Goal: Information Seeking & Learning: Learn about a topic

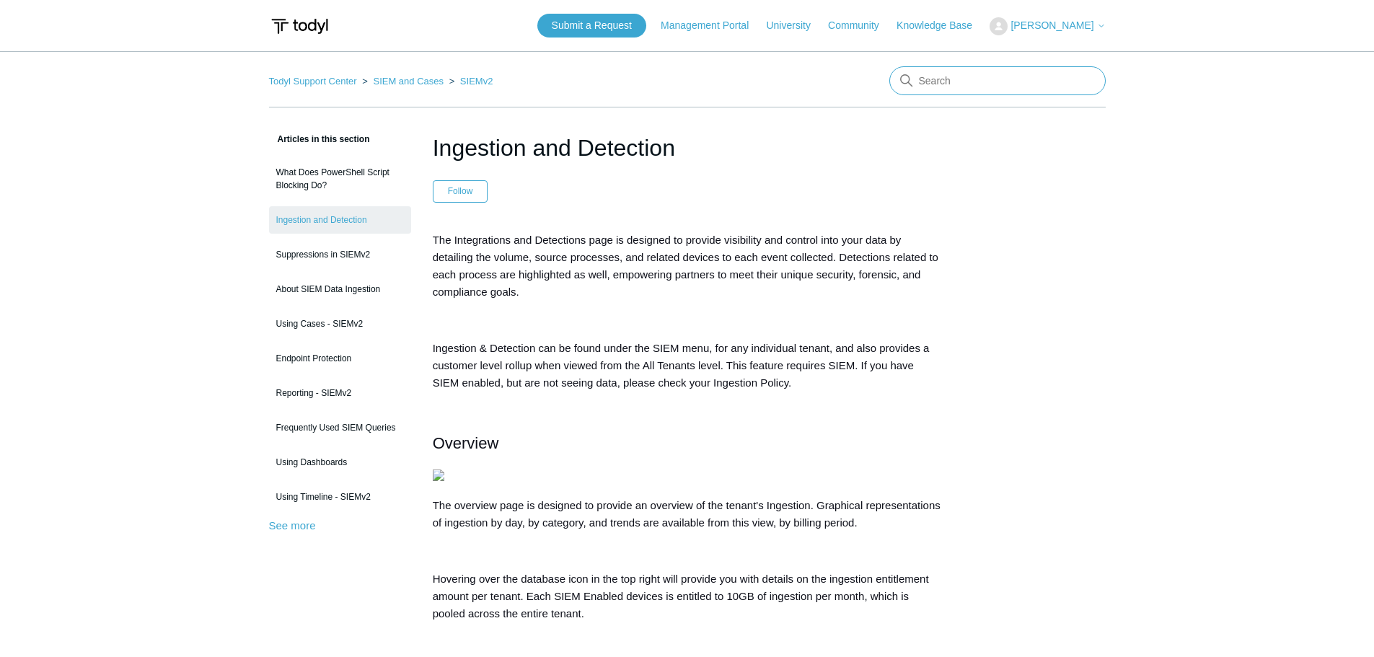
click at [969, 79] on input "Search" at bounding box center [997, 80] width 216 height 29
type input "active directory"
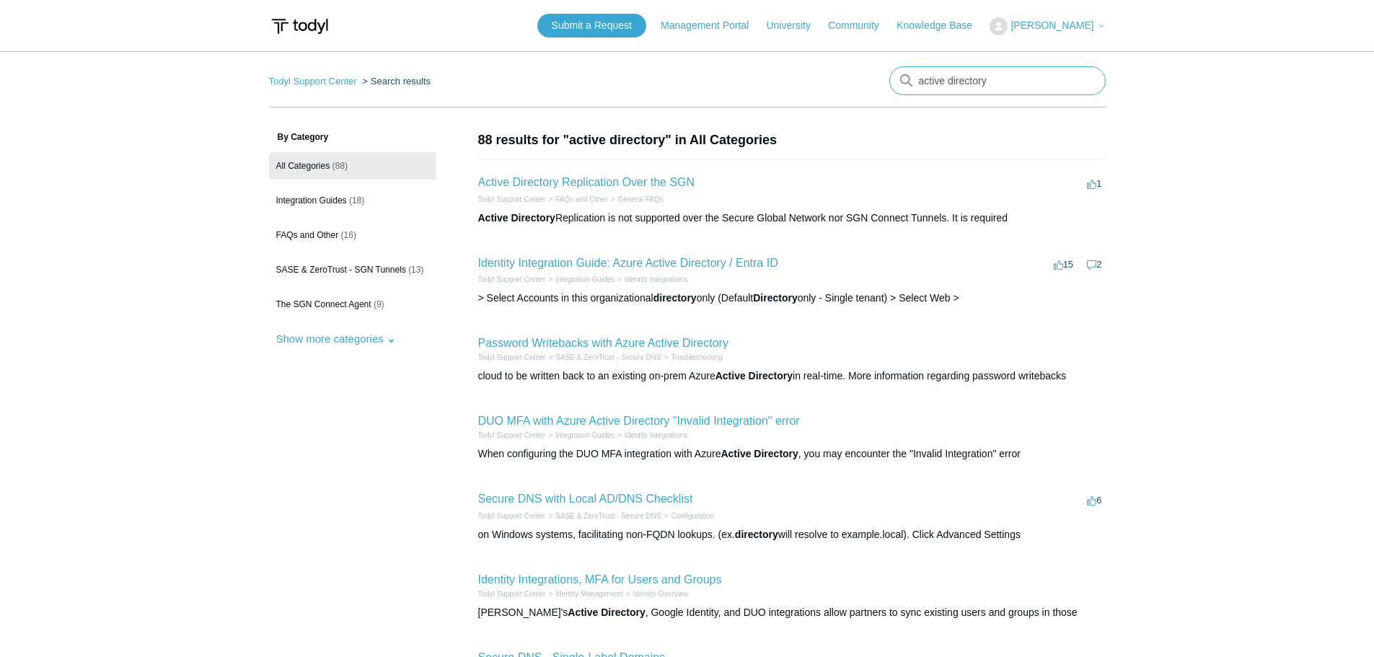
click at [1004, 84] on input "active directory" at bounding box center [997, 80] width 216 height 29
type input "active directory identiry"
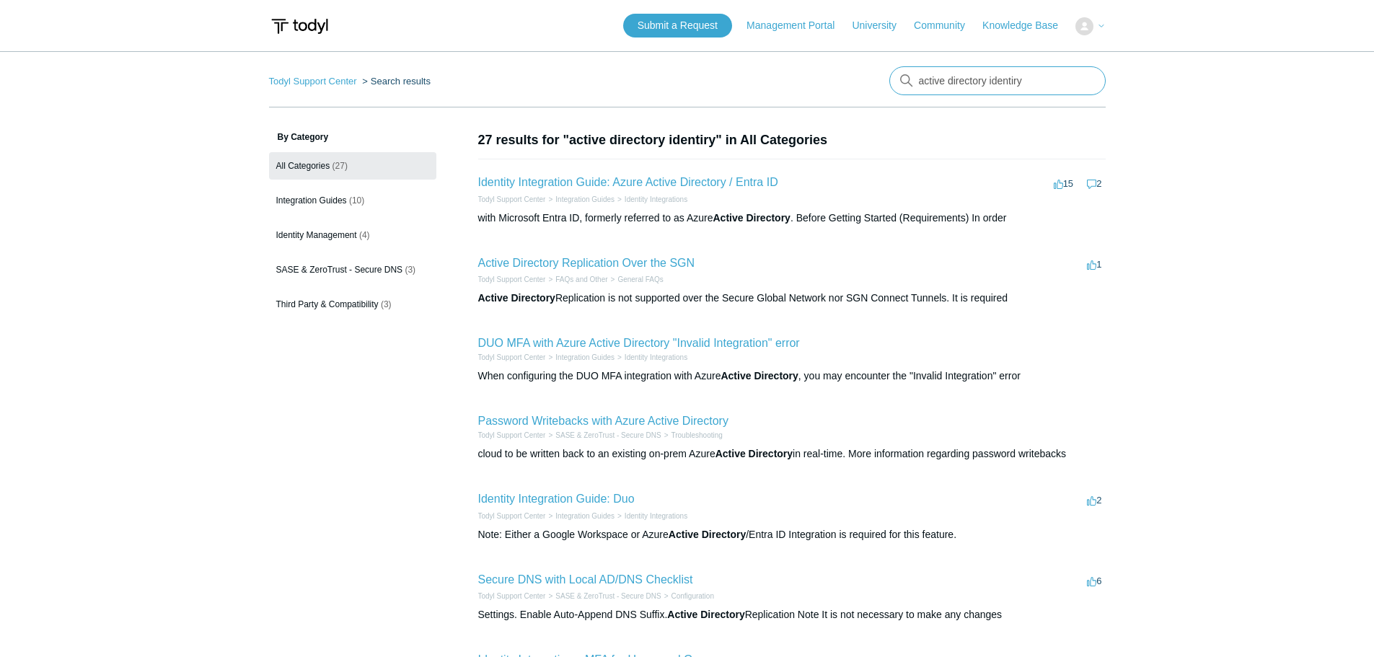
click at [1082, 80] on input "active directory identiry" at bounding box center [997, 80] width 216 height 29
click at [328, 230] on span "Identity Management" at bounding box center [316, 235] width 81 height 10
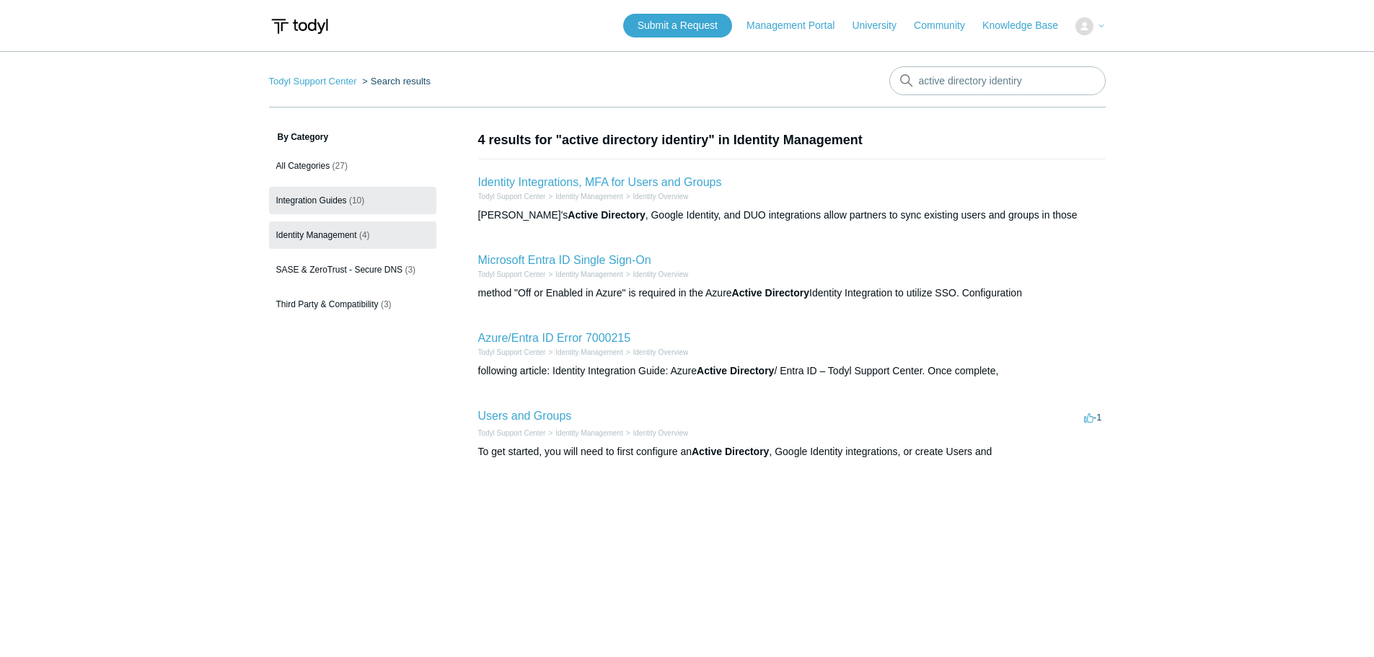
click at [321, 203] on span "Integration Guides" at bounding box center [311, 200] width 71 height 10
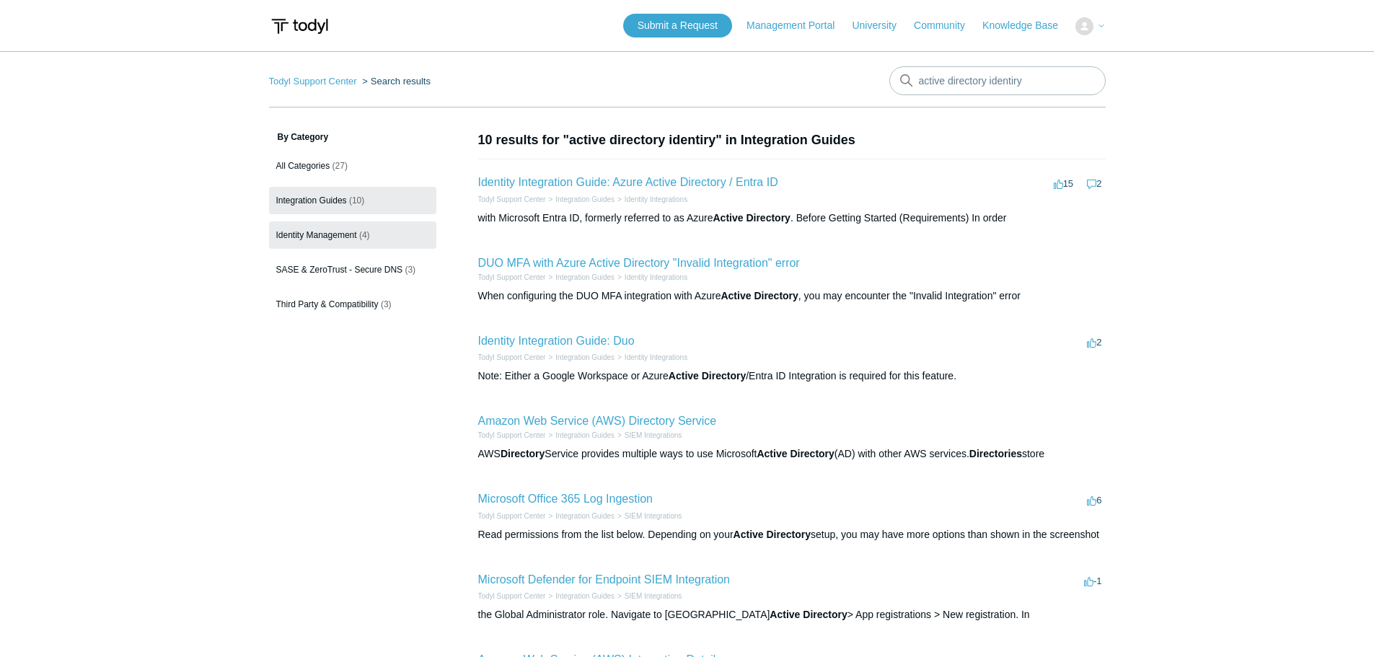
click at [349, 239] on span "Identity Management" at bounding box center [316, 235] width 81 height 10
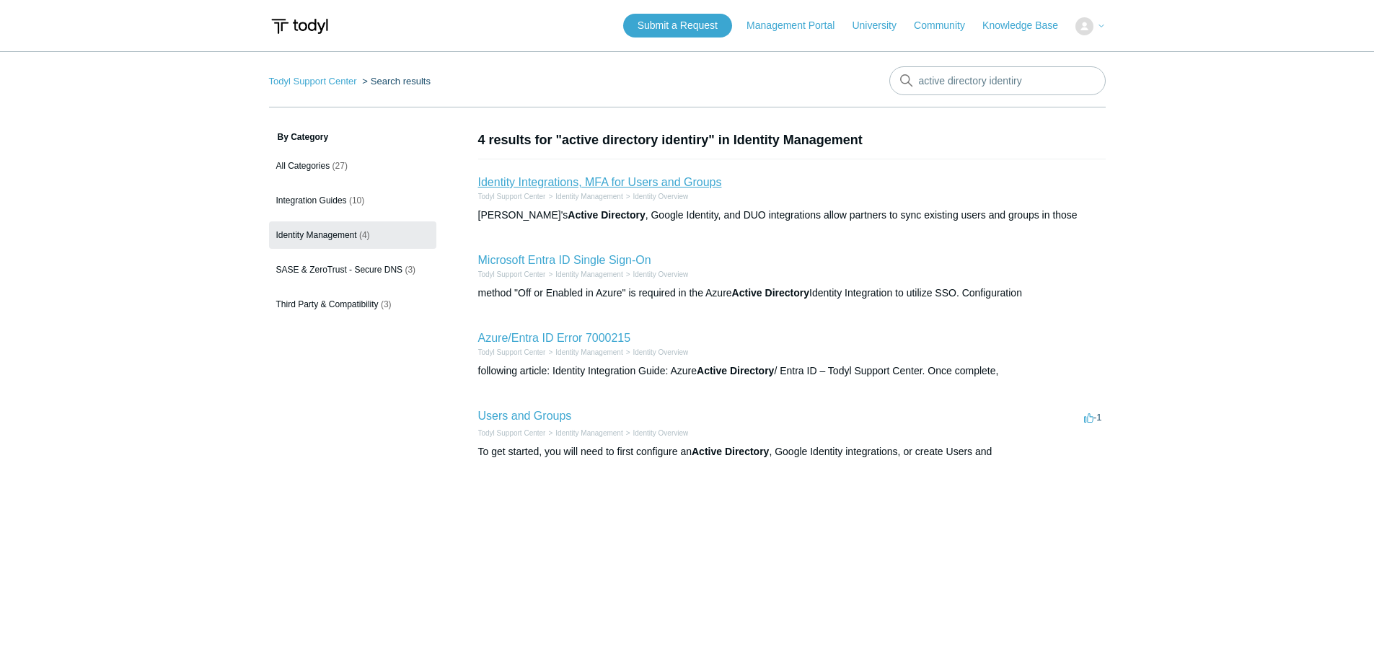
click at [590, 182] on link "Identity Integrations, MFA for Users and Groups" at bounding box center [600, 182] width 244 height 12
